Goal: Check status: Check status

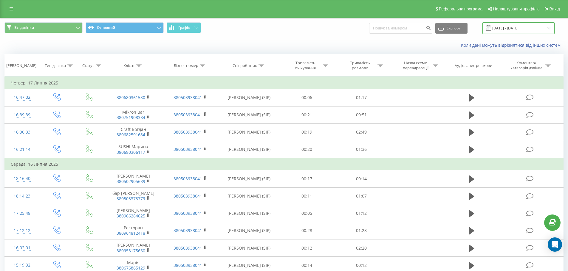
click at [518, 27] on input "[DATE] - [DATE]" at bounding box center [518, 28] width 72 height 12
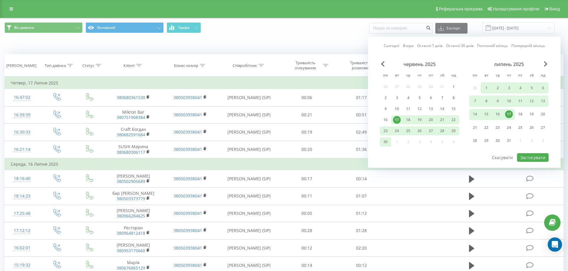
click at [542, 63] on div "липень 2025" at bounding box center [508, 64] width 79 height 6
click at [544, 63] on span "Next Month" at bounding box center [546, 63] width 4 height 5
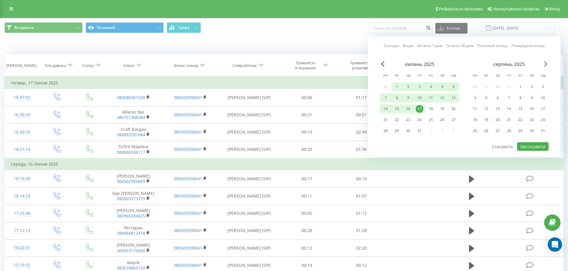
click at [544, 63] on span "Next Month" at bounding box center [546, 63] width 4 height 5
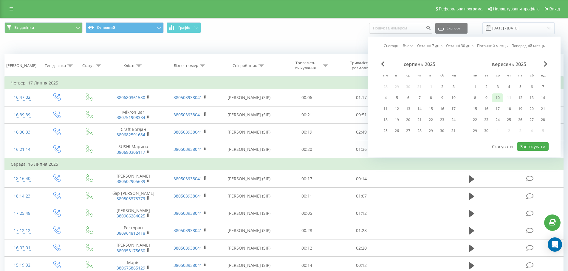
click at [500, 97] on div "10" at bounding box center [497, 98] width 8 height 8
click at [538, 147] on button "Застосувати" at bounding box center [533, 146] width 32 height 9
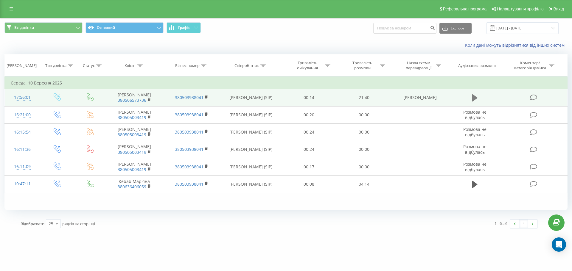
click at [477, 98] on icon at bounding box center [474, 97] width 5 height 7
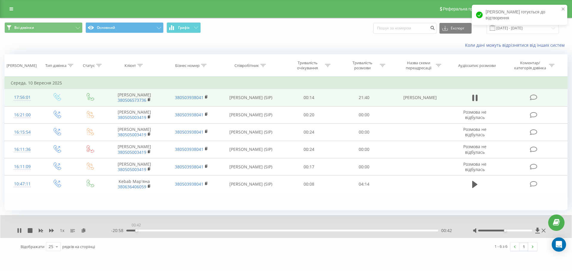
click at [136, 231] on div "00:42" at bounding box center [282, 231] width 312 height 2
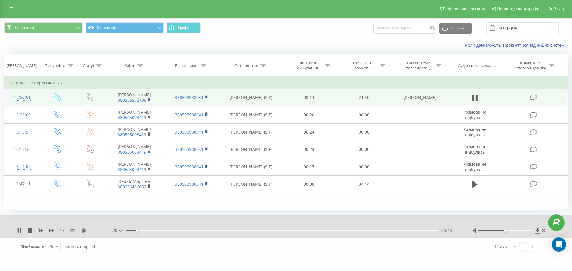
drag, startPoint x: 131, startPoint y: 229, endPoint x: 131, endPoint y: 232, distance: 3.4
click at [131, 229] on div "- 20:57 00:43 00:43" at bounding box center [284, 231] width 347 height 6
click at [131, 232] on div "- 20:57 00:43 00:43" at bounding box center [284, 231] width 347 height 6
click at [132, 232] on div "00:43" at bounding box center [282, 231] width 312 height 2
click at [21, 228] on div "1 x" at bounding box center [64, 231] width 94 height 6
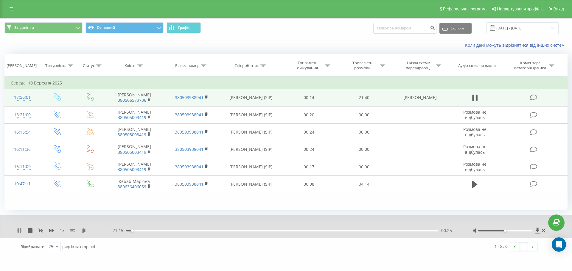
click at [21, 229] on icon at bounding box center [20, 231] width 1 height 5
click at [19, 232] on icon at bounding box center [20, 231] width 4 height 5
drag, startPoint x: 507, startPoint y: 231, endPoint x: 513, endPoint y: 231, distance: 6.6
click at [513, 231] on div at bounding box center [505, 231] width 54 height 2
click at [19, 228] on div "1 x" at bounding box center [64, 231] width 94 height 6
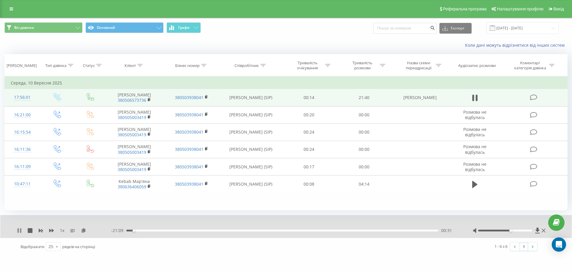
click at [19, 229] on icon at bounding box center [19, 231] width 5 height 5
click at [20, 231] on icon at bounding box center [20, 231] width 4 height 5
click at [158, 231] on div "00:56" at bounding box center [282, 231] width 312 height 2
click at [20, 232] on icon at bounding box center [20, 231] width 1 height 5
click at [18, 233] on icon at bounding box center [19, 231] width 5 height 5
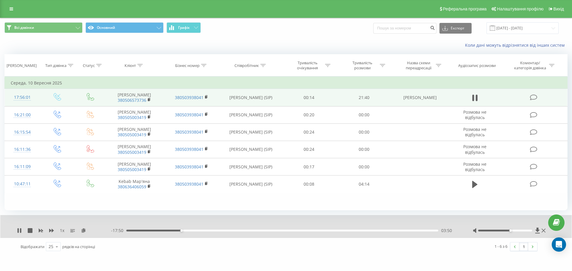
click at [206, 231] on div "03:50" at bounding box center [282, 231] width 312 height 2
click at [19, 233] on icon at bounding box center [19, 231] width 5 height 5
click at [525, 31] on input "[DATE] - [DATE]" at bounding box center [523, 28] width 72 height 12
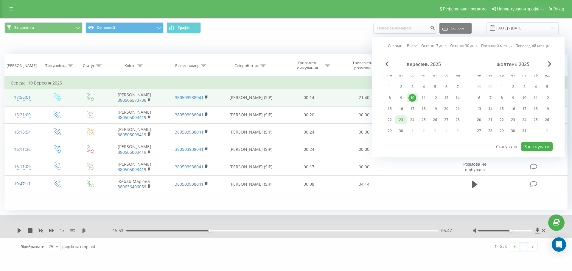
click at [403, 118] on div "23" at bounding box center [401, 120] width 8 height 8
click at [533, 145] on button "Застосувати" at bounding box center [537, 146] width 32 height 9
type input "[DATE] - [DATE]"
